Goal: Information Seeking & Learning: Learn about a topic

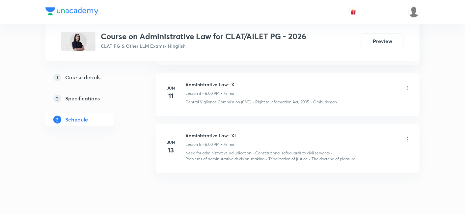
scroll to position [554, 0]
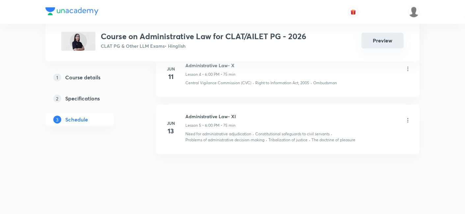
click at [386, 42] on button "Preview" at bounding box center [383, 41] width 42 height 16
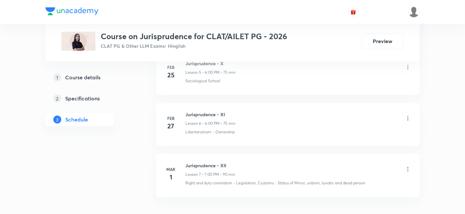
scroll to position [601, 0]
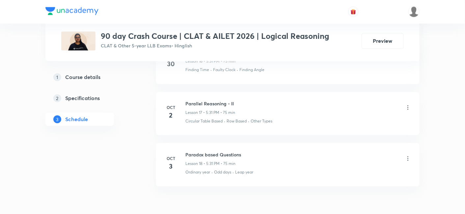
scroll to position [1171, 0]
